Goal: Transaction & Acquisition: Purchase product/service

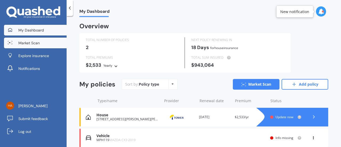
click at [37, 44] on span "Market Scan" at bounding box center [28, 42] width 21 height 5
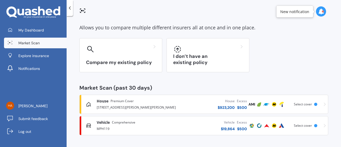
scroll to position [23, 0]
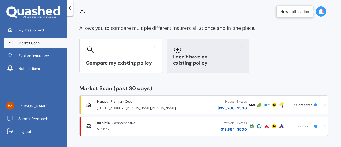
click at [190, 57] on div "I don’t have an existing policy" at bounding box center [207, 56] width 83 height 34
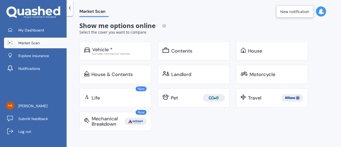
scroll to position [0, 0]
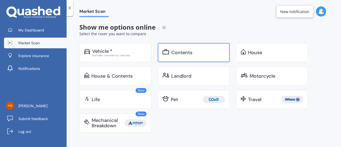
click at [182, 50] on div "Contents" at bounding box center [181, 52] width 21 height 5
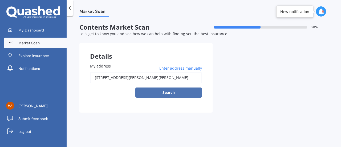
click at [166, 93] on button "Search" at bounding box center [168, 92] width 67 height 10
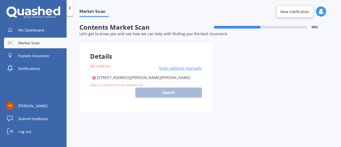
type input "[STREET_ADDRESS][PERSON_NAME][PERSON_NAME]"
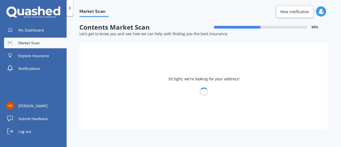
select select "19"
select select "04"
select select "1957"
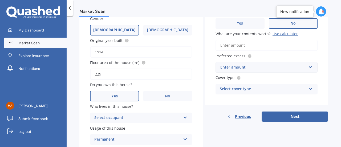
scroll to position [116, 0]
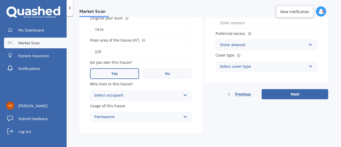
click at [183, 94] on icon at bounding box center [185, 94] width 5 height 4
click at [156, 94] on div "Owner" at bounding box center [137, 95] width 87 height 6
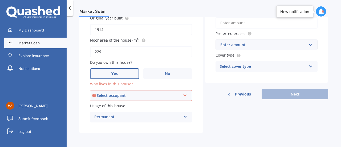
click at [160, 98] on div "Select occupant" at bounding box center [139, 95] width 84 height 6
click at [106, 104] on span "Owner" at bounding box center [101, 105] width 12 height 5
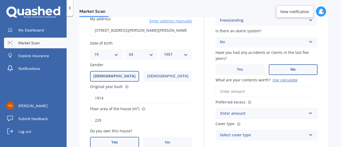
scroll to position [55, 0]
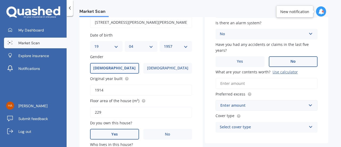
click at [260, 84] on input "What are your contents worth? Use calculator" at bounding box center [266, 83] width 102 height 11
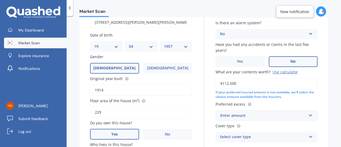
type input "$112,500"
click at [277, 114] on div "Enter amount" at bounding box center [263, 115] width 86 height 6
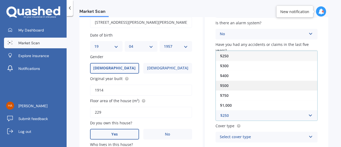
click at [227, 86] on span "$500" at bounding box center [224, 85] width 9 height 5
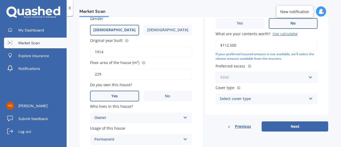
scroll to position [93, 0]
click at [308, 98] on icon at bounding box center [310, 97] width 5 height 4
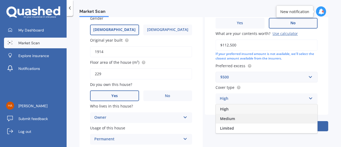
click at [244, 118] on div "Medium" at bounding box center [266, 119] width 101 height 10
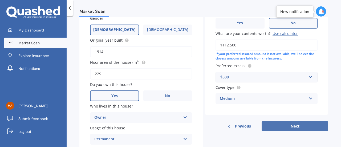
click at [286, 127] on button "Next" at bounding box center [294, 126] width 67 height 10
select select "19"
select select "04"
select select "1957"
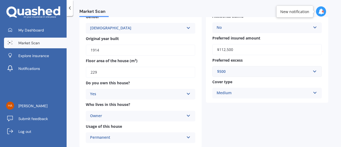
scroll to position [77, 0]
click at [187, 93] on icon at bounding box center [188, 93] width 5 height 4
click at [133, 104] on div "Yes" at bounding box center [140, 105] width 109 height 10
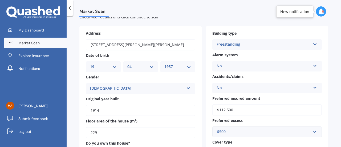
scroll to position [17, 0]
click at [202, 122] on div "Address [STREET_ADDRESS][PERSON_NAME][PERSON_NAME] Date of birth DD 01 02 03 04…" at bounding box center [203, 116] width 249 height 181
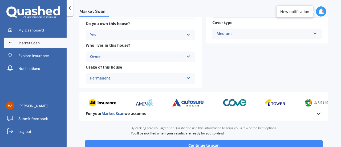
scroll to position [173, 0]
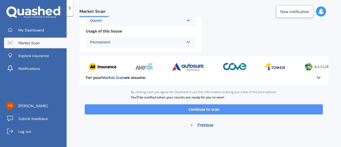
click at [203, 109] on button "Continue to scan" at bounding box center [204, 109] width 238 height 10
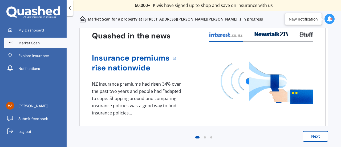
scroll to position [0, 0]
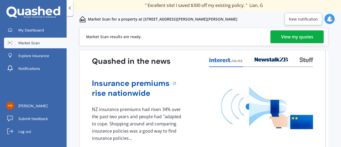
click at [283, 37] on div "View my quotes" at bounding box center [297, 36] width 32 height 13
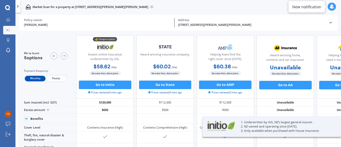
click at [59, 79] on span "Yearly" at bounding box center [56, 79] width 21 height 6
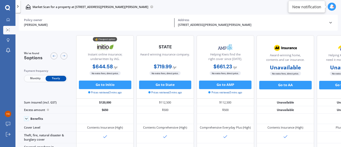
click at [35, 78] on span "Monthly" at bounding box center [35, 79] width 21 height 6
click at [60, 78] on span "Yearly" at bounding box center [56, 79] width 21 height 6
click at [64, 55] on icon at bounding box center [63, 55] width 3 height 3
